Goal: Transaction & Acquisition: Download file/media

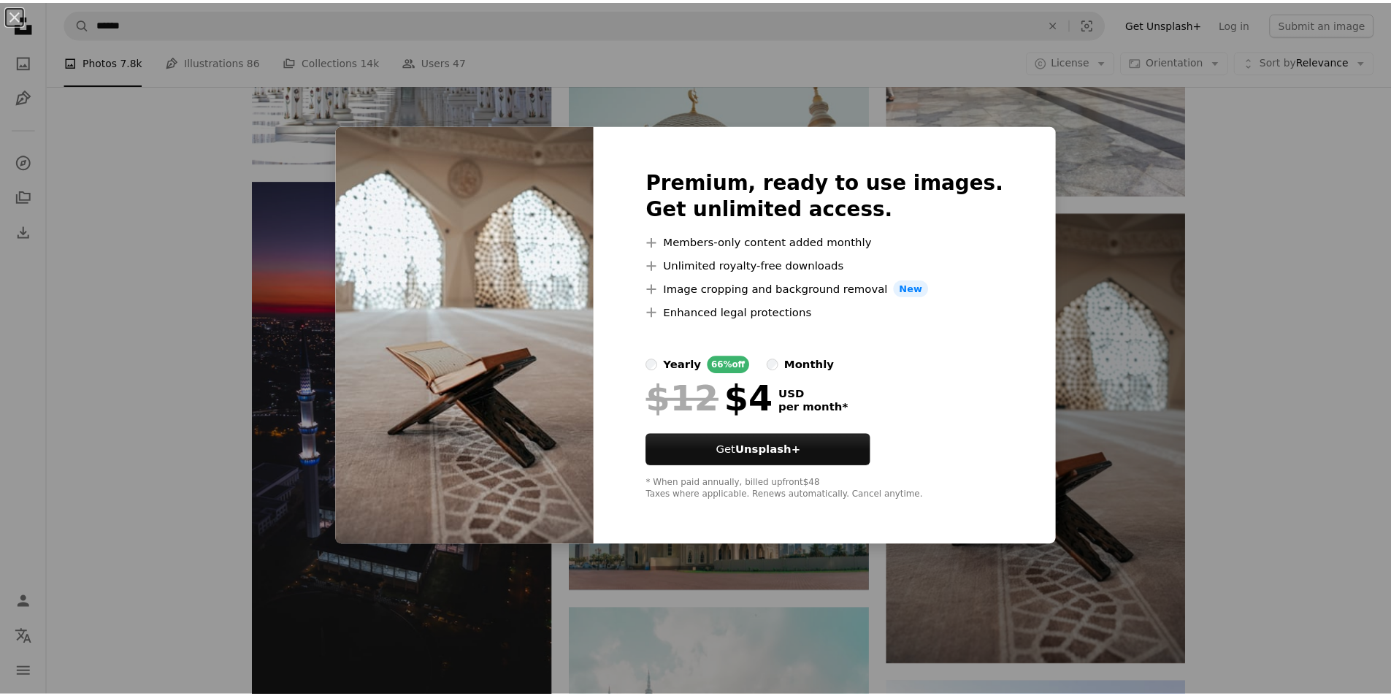
scroll to position [3179, 0]
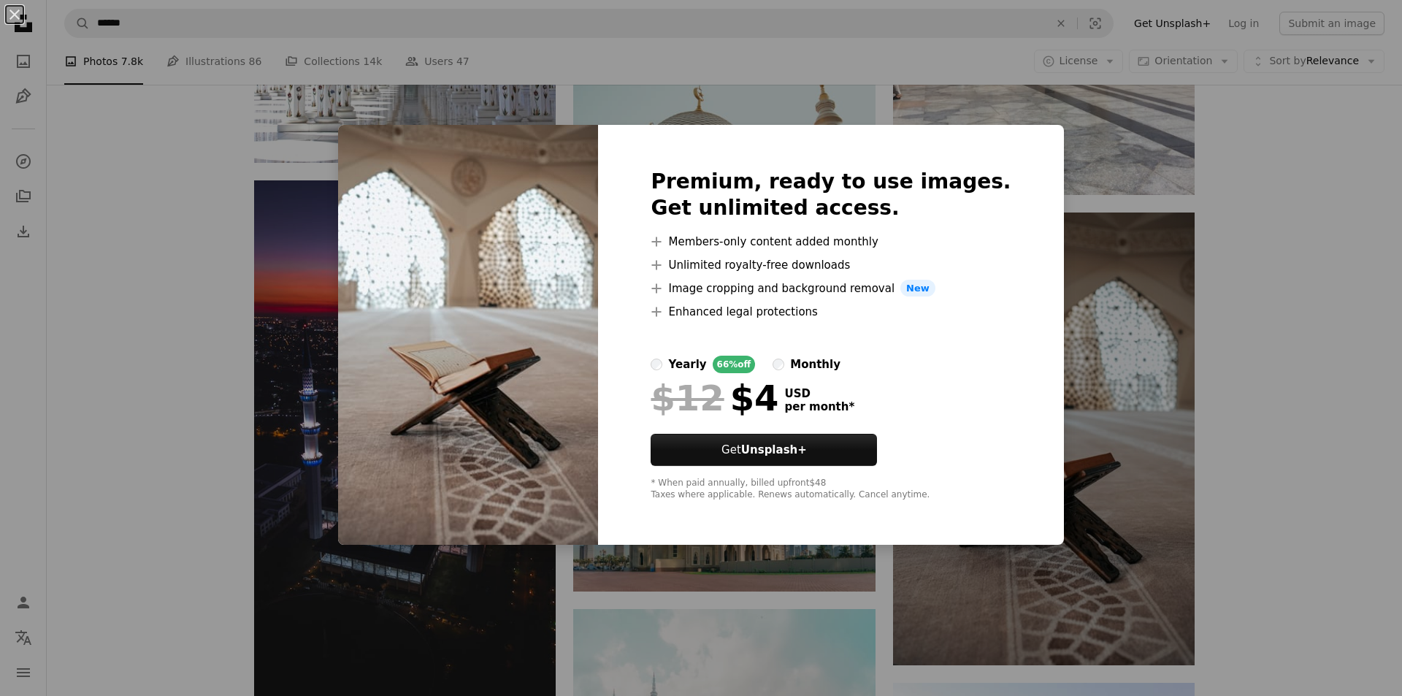
click at [1194, 183] on div "An X shape Premium, ready to use images. Get unlimited access. A plus sign Memb…" at bounding box center [701, 348] width 1402 height 696
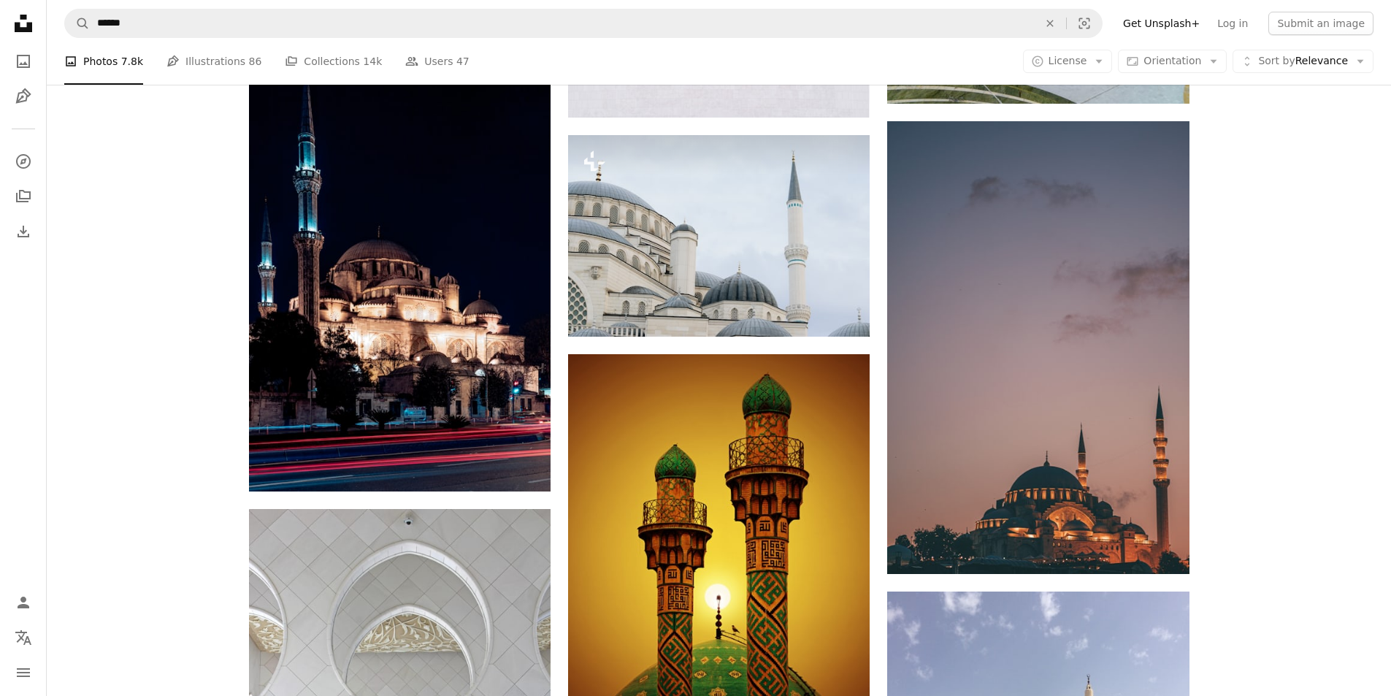
scroll to position [2334, 0]
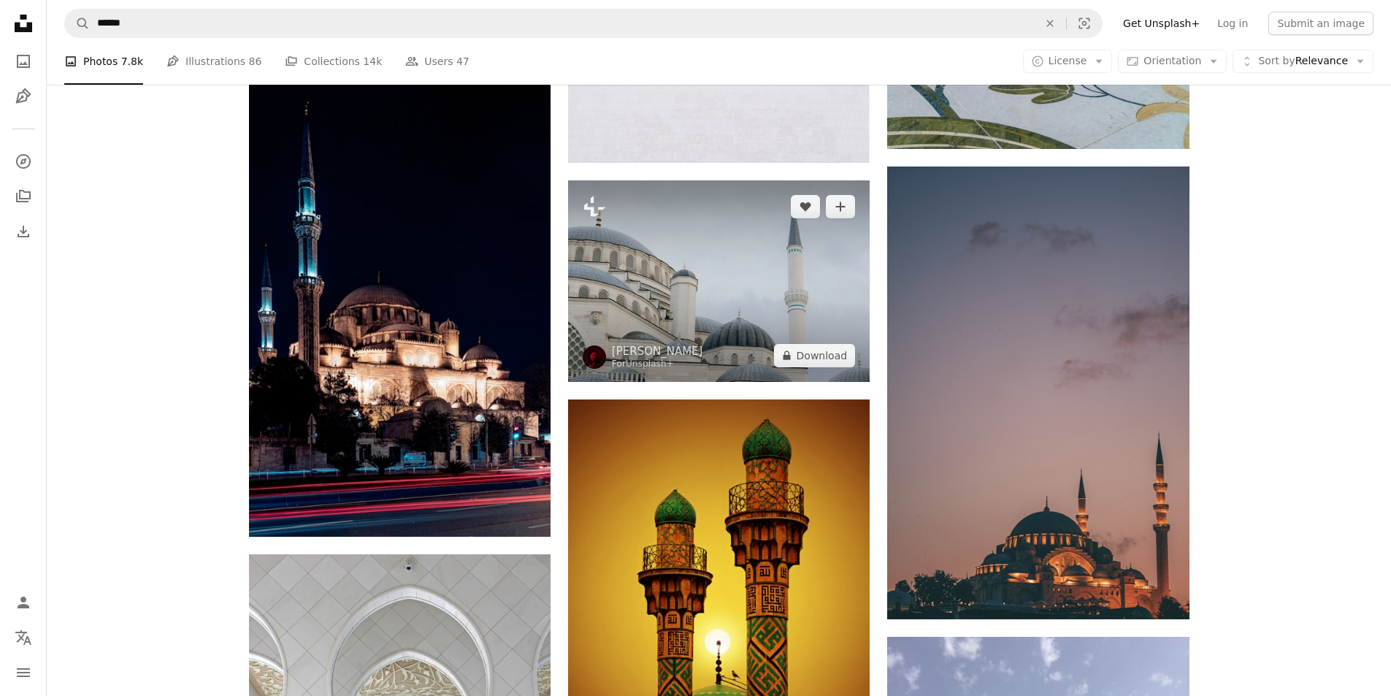
click at [731, 268] on img at bounding box center [719, 280] width 302 height 201
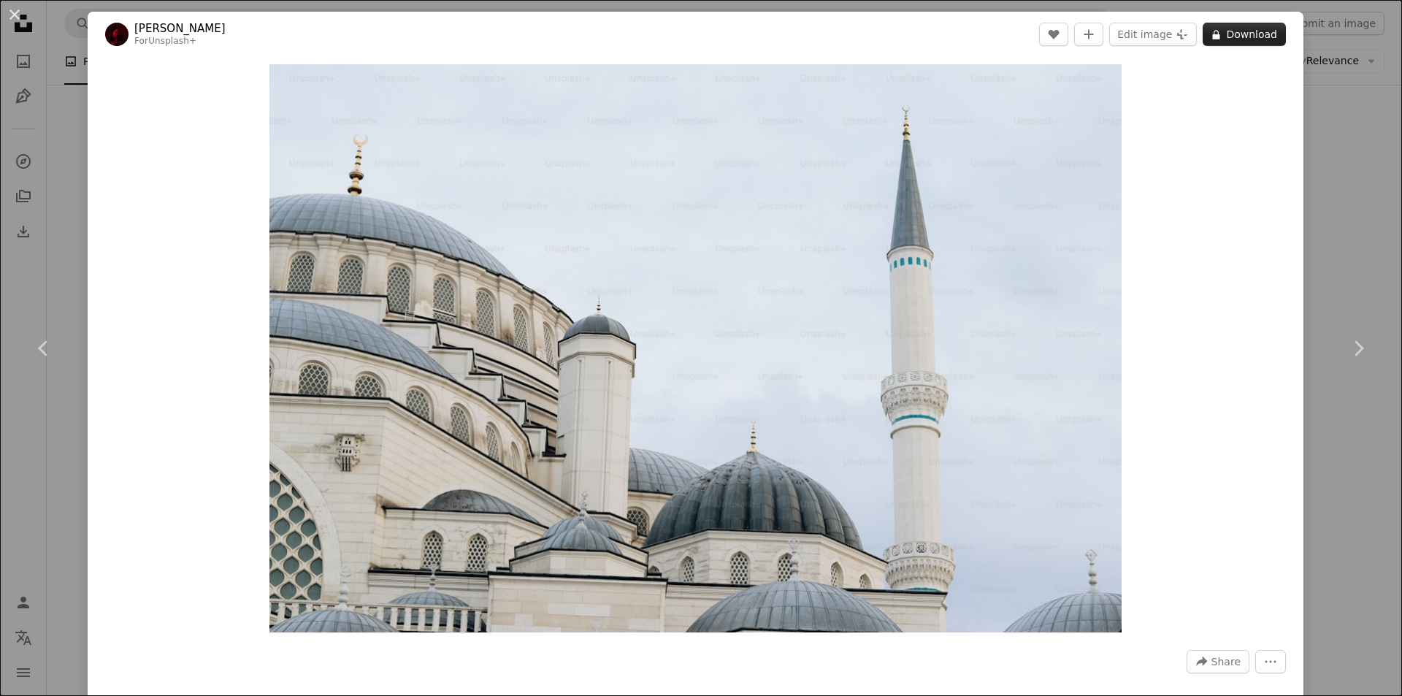
click at [1238, 37] on button "A lock Download" at bounding box center [1243, 34] width 83 height 23
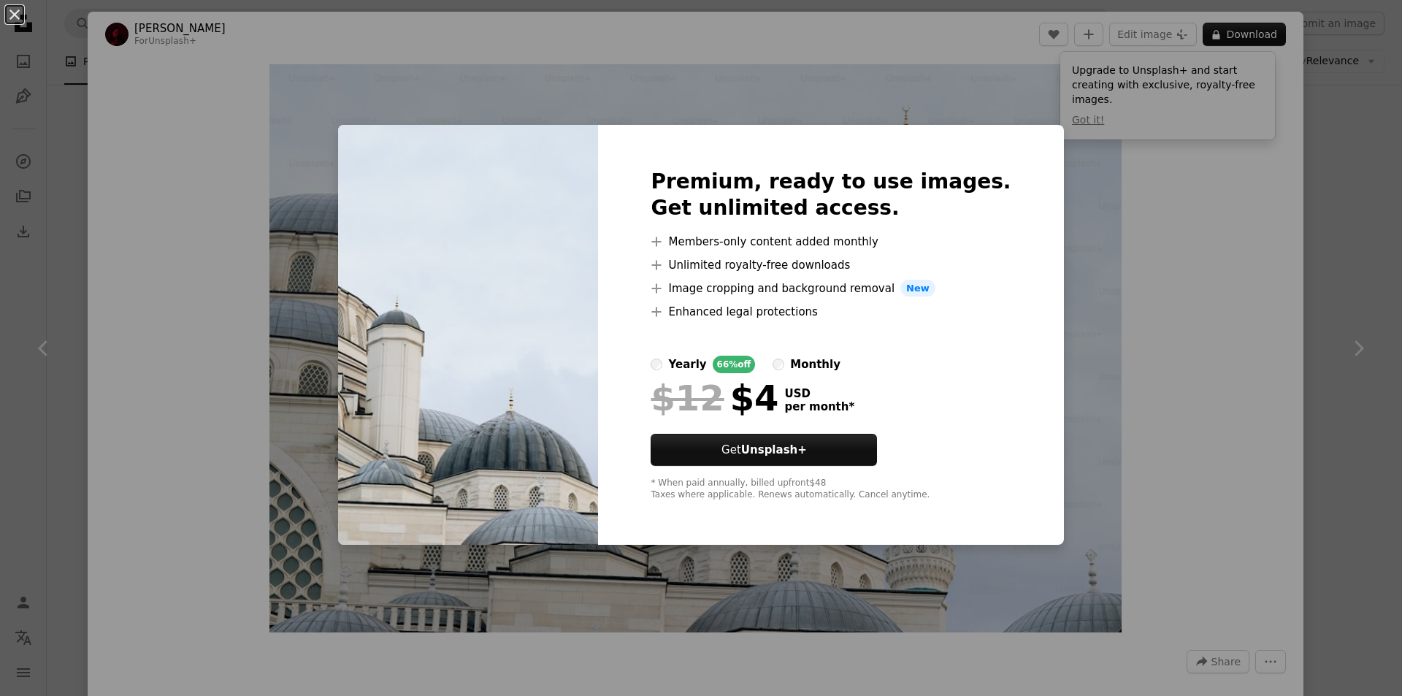
click at [1167, 288] on div "An X shape Premium, ready to use images. Get unlimited access. A plus sign Memb…" at bounding box center [701, 348] width 1402 height 696
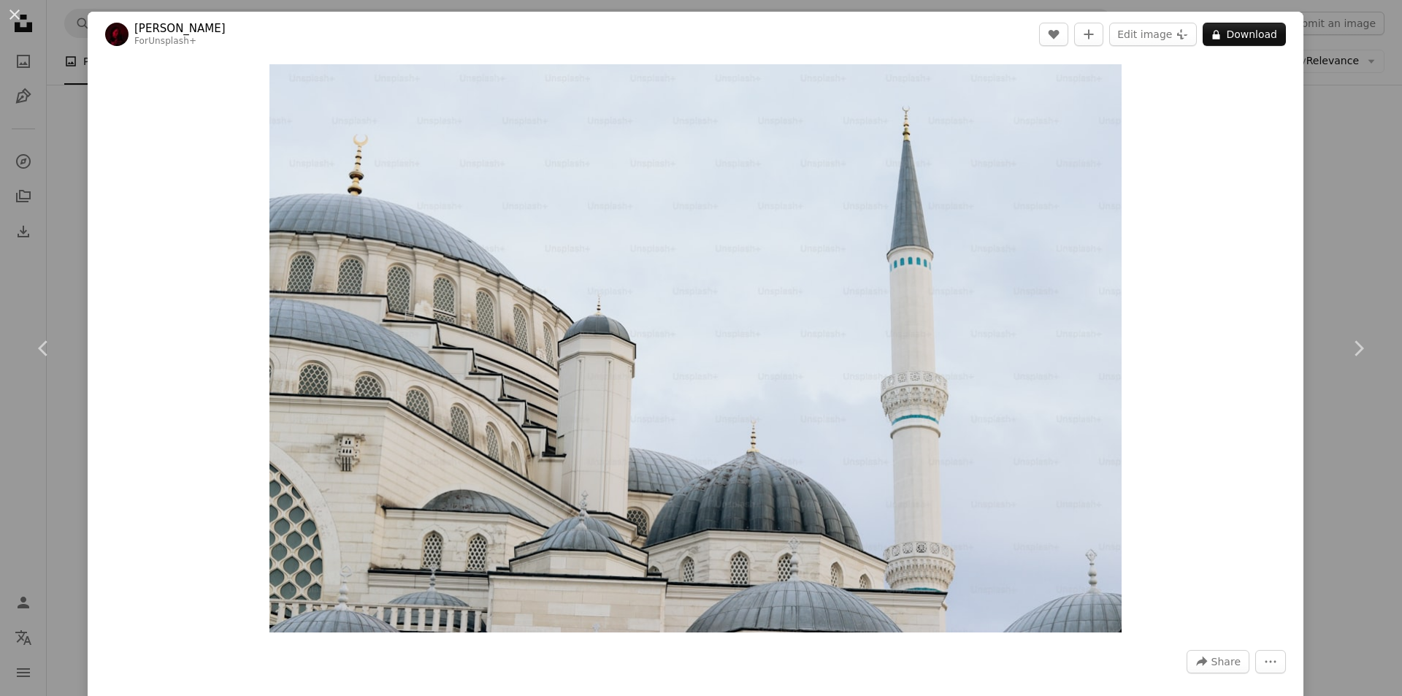
click at [1331, 69] on div "An X shape Chevron left Chevron right [PERSON_NAME] For Unsplash+ A heart A plu…" at bounding box center [701, 348] width 1402 height 696
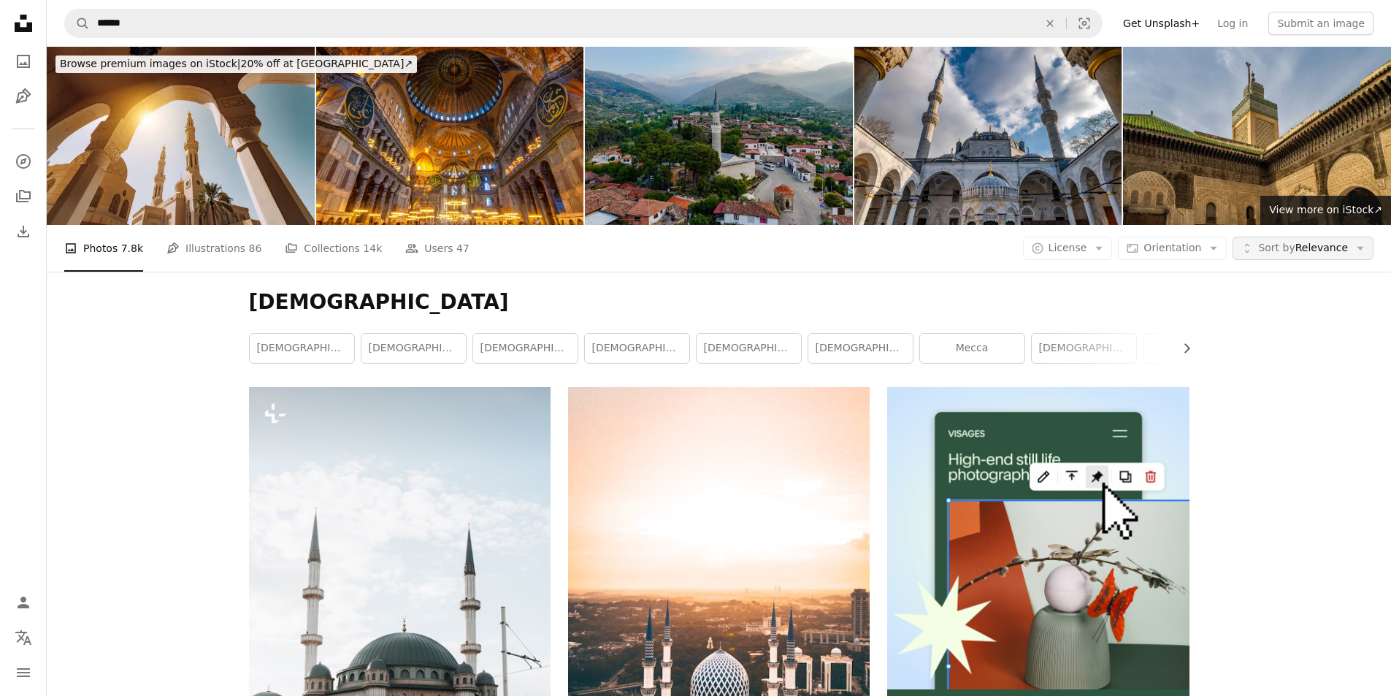
click at [1322, 253] on span "Sort by Relevance" at bounding box center [1303, 248] width 90 height 15
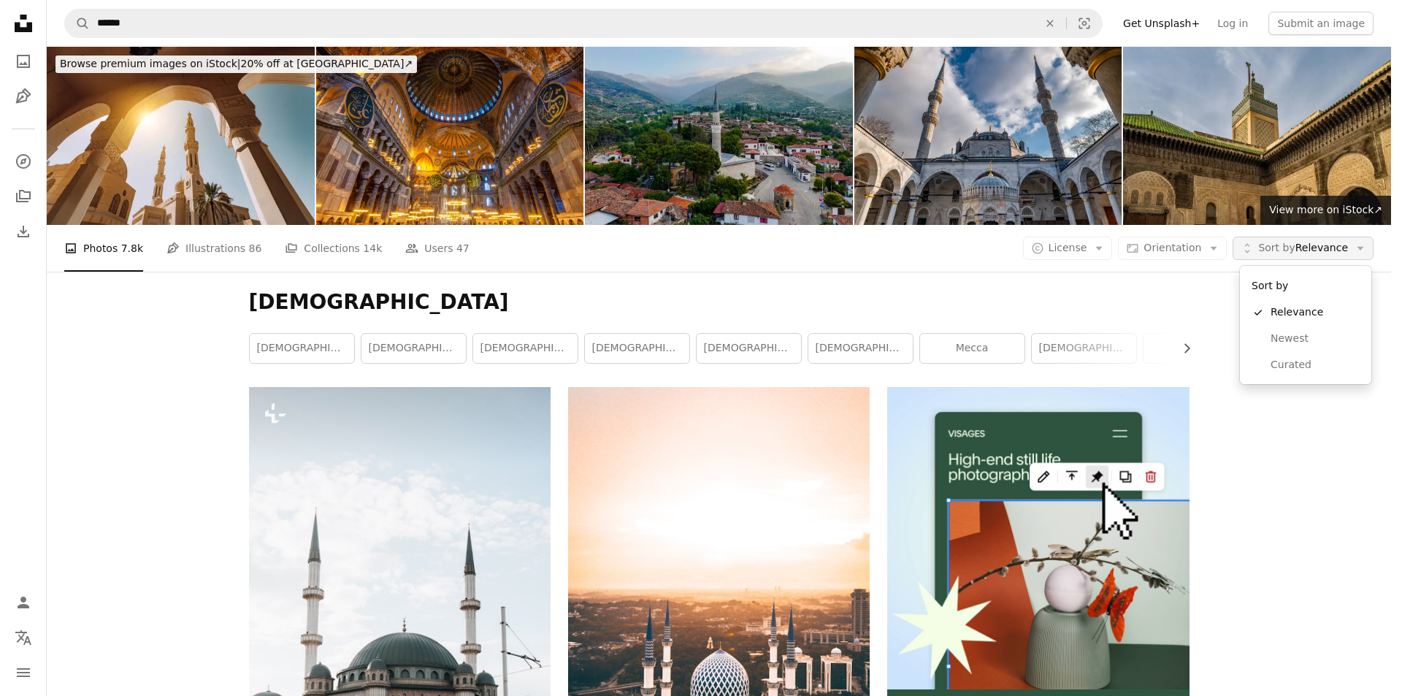
click at [1322, 253] on span "Sort by Relevance" at bounding box center [1303, 248] width 90 height 15
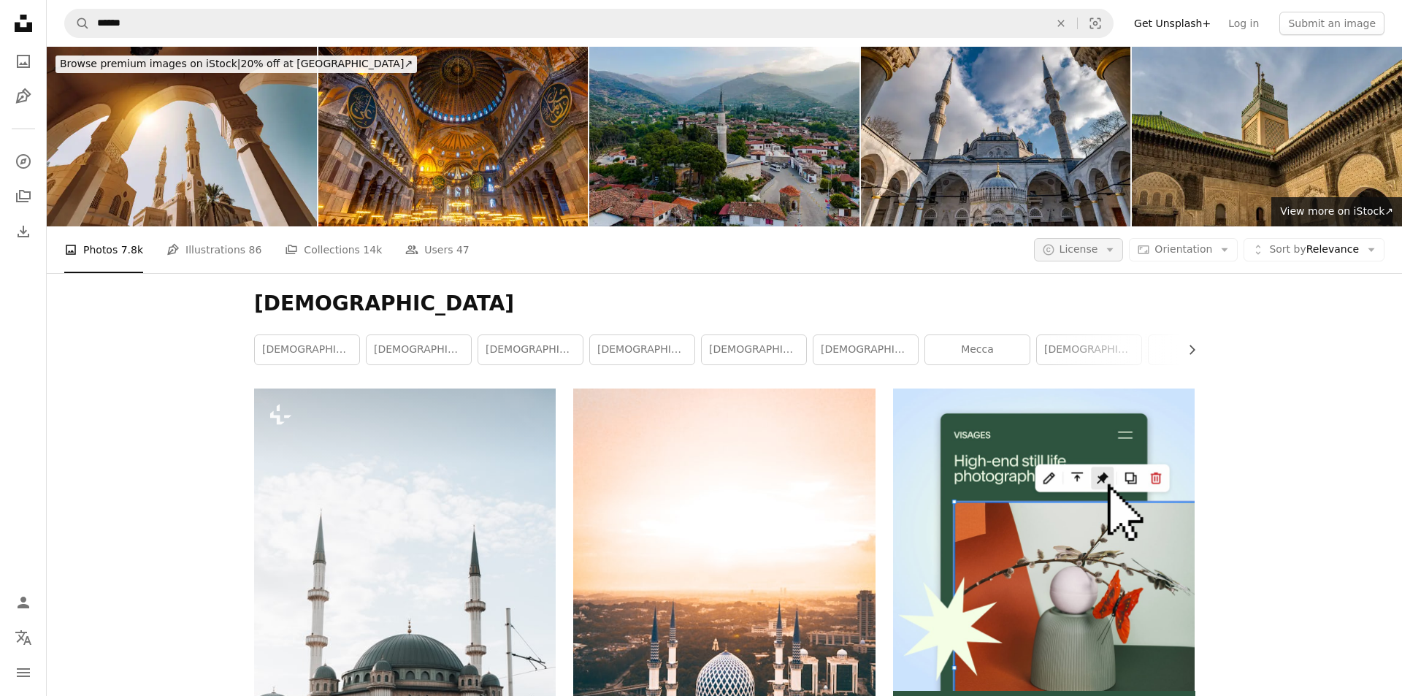
click at [1085, 239] on button "A copyright icon © License Arrow down" at bounding box center [1079, 249] width 90 height 23
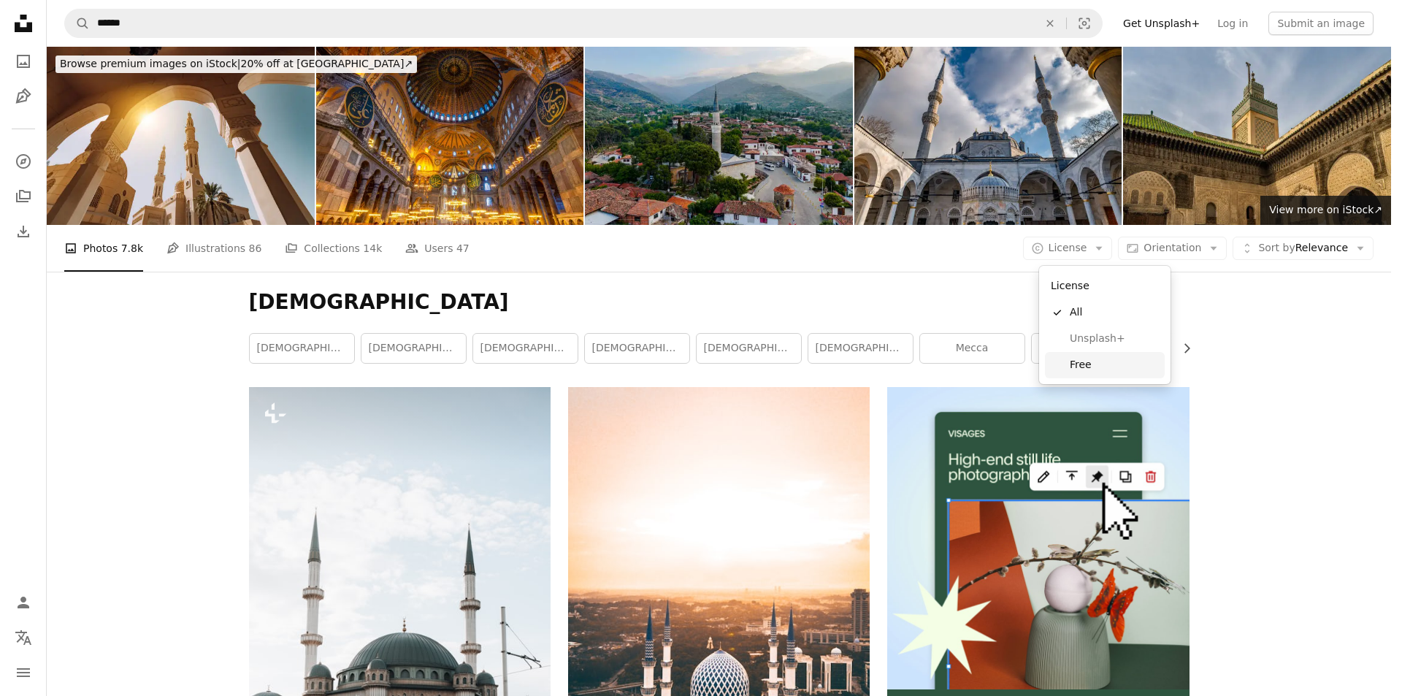
click at [1081, 358] on span "Free" at bounding box center [1114, 365] width 89 height 15
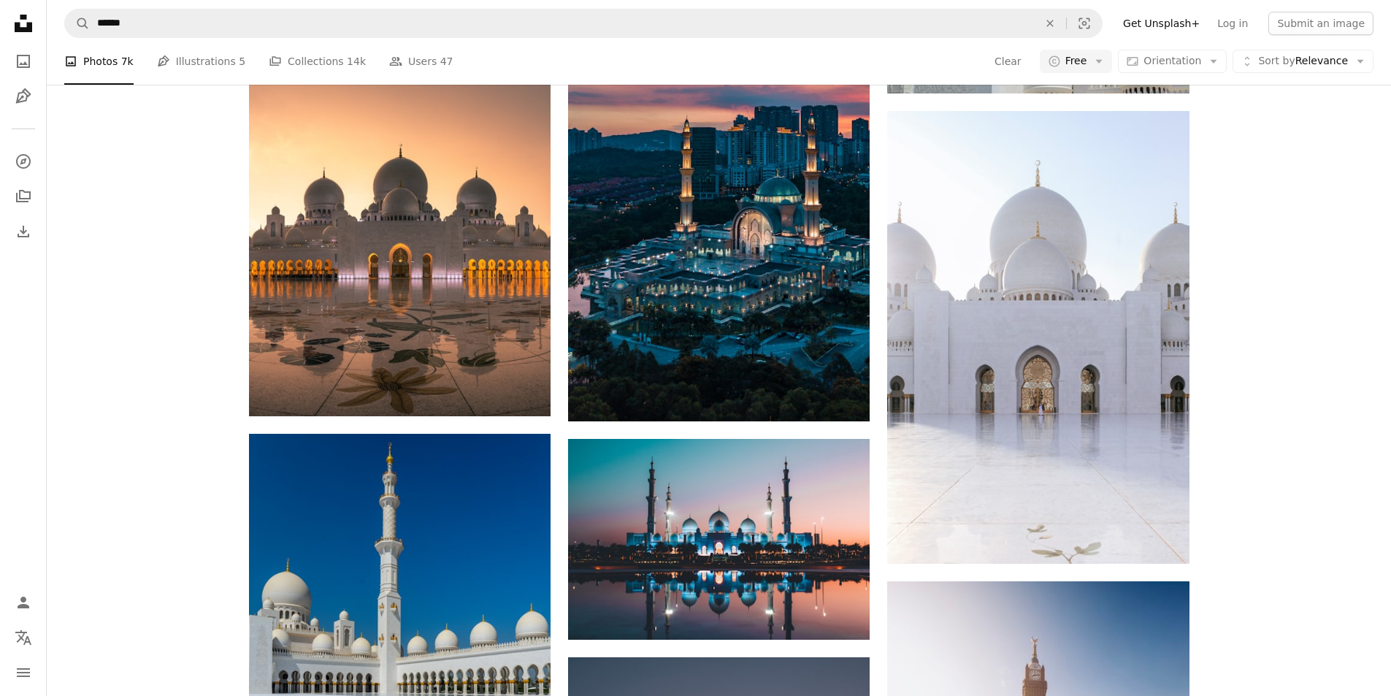
scroll to position [798, 0]
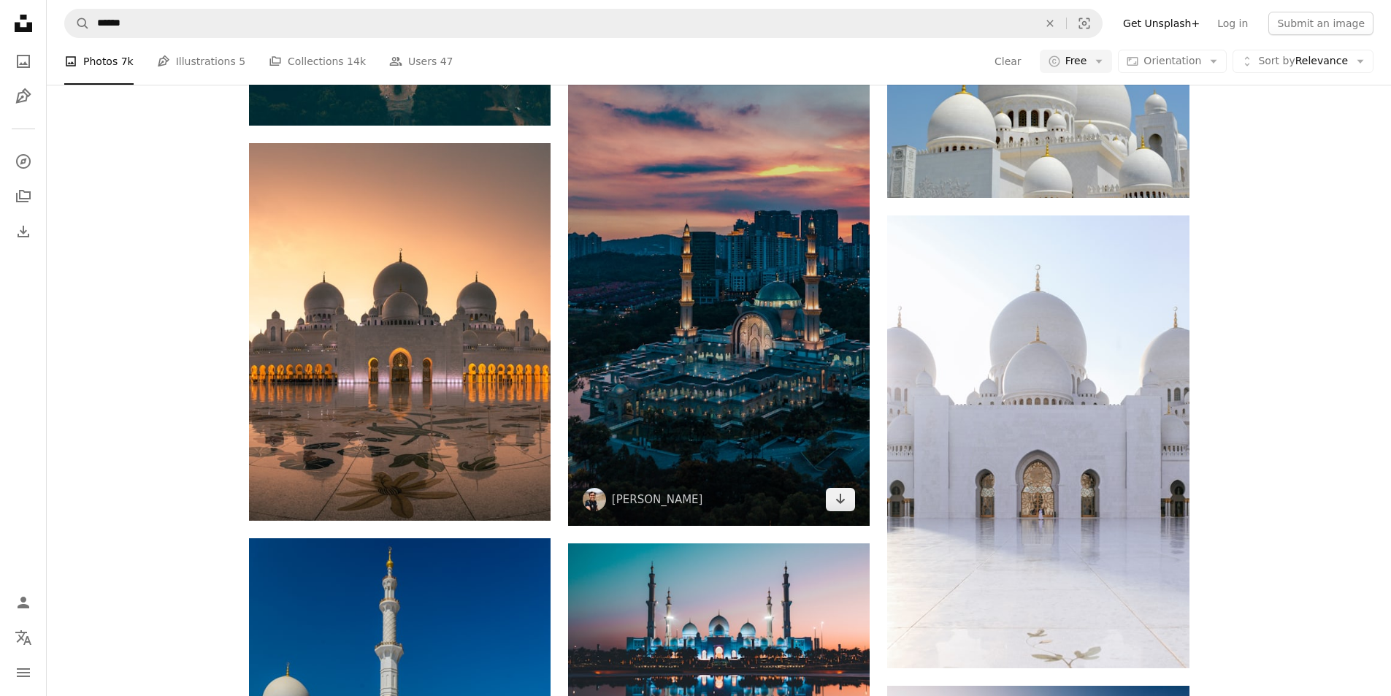
click at [849, 306] on img at bounding box center [719, 257] width 302 height 537
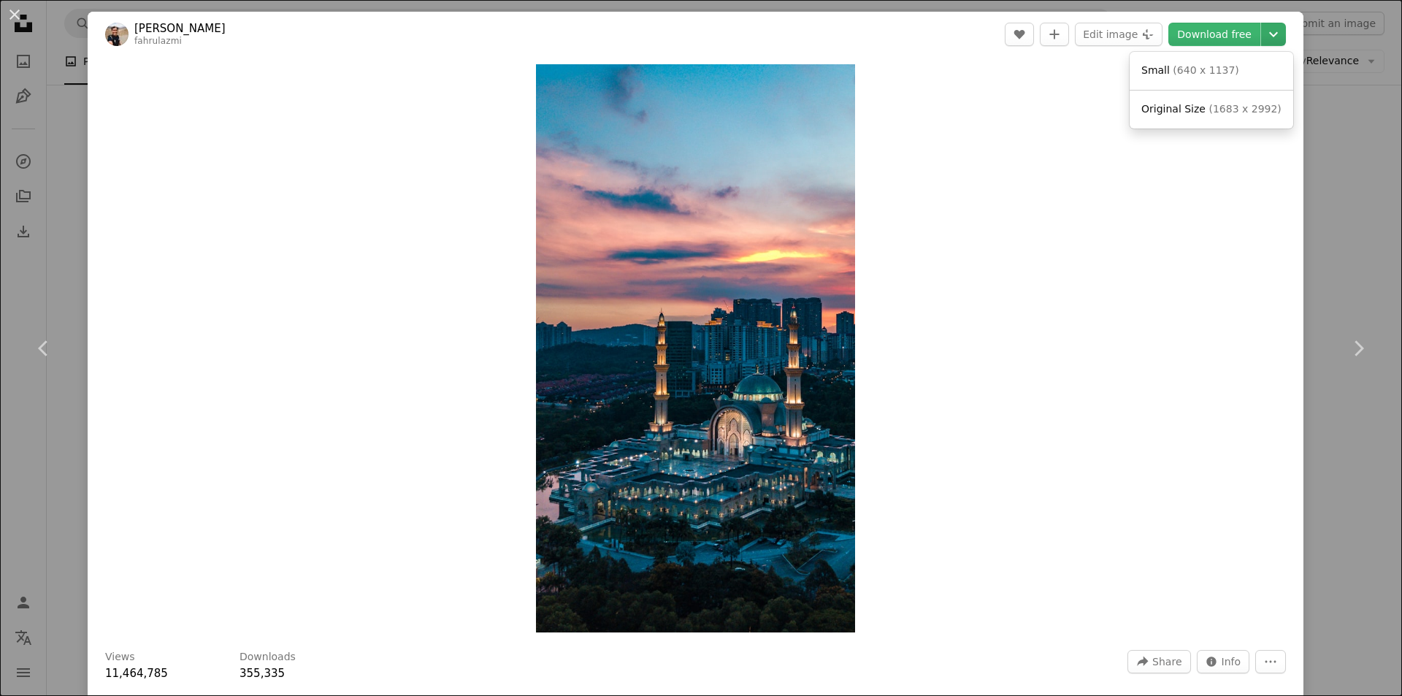
click at [1262, 26] on icon "Chevron down" at bounding box center [1273, 35] width 23 height 18
click at [1192, 107] on span "Original Size" at bounding box center [1173, 109] width 64 height 12
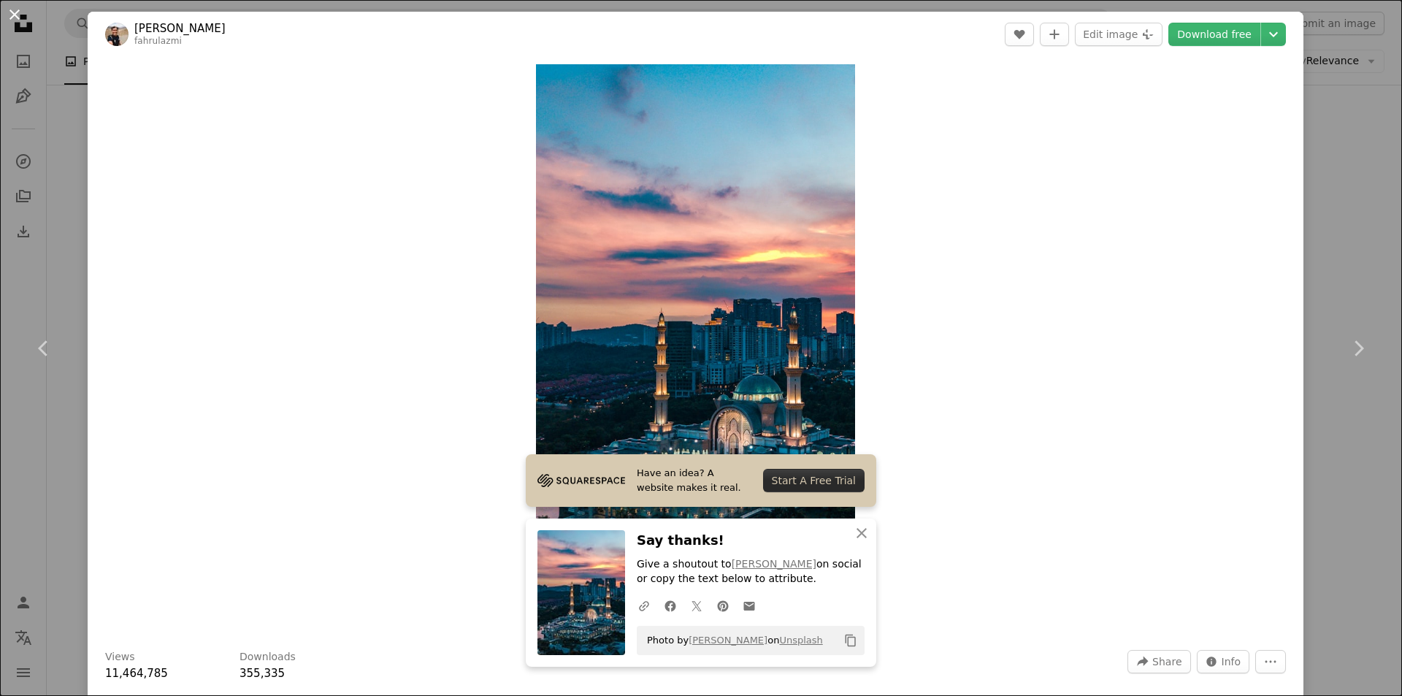
click at [21, 13] on button "An X shape" at bounding box center [15, 15] width 18 height 18
